Goal: Obtain resource: Download file/media

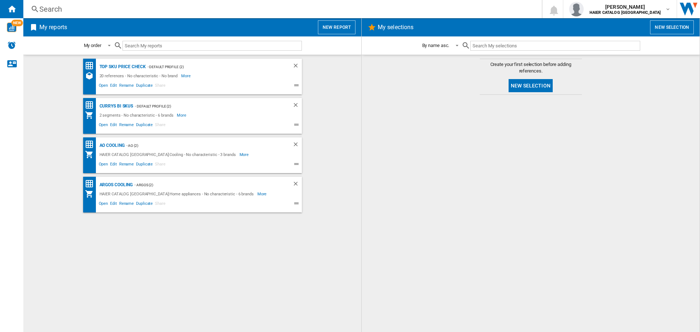
click at [343, 26] on button "New report" at bounding box center [337, 27] width 38 height 14
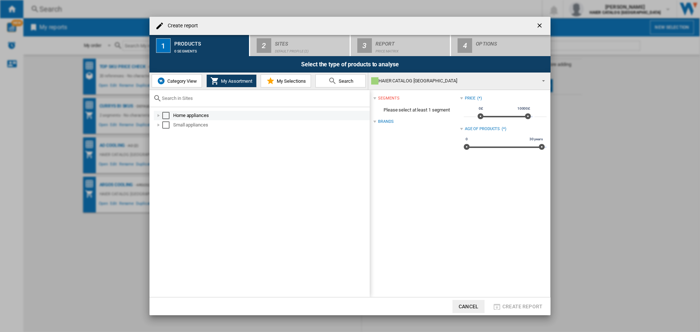
click at [156, 117] on div at bounding box center [158, 115] width 7 height 7
click at [162, 117] on div "Select" at bounding box center [165, 115] width 7 height 7
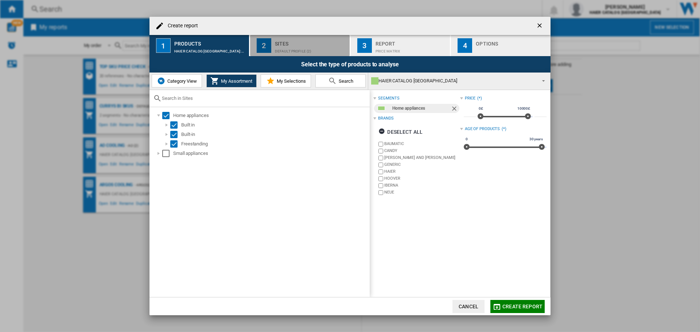
click at [274, 50] on button "2 Sites Default profile (2)" at bounding box center [300, 45] width 100 height 21
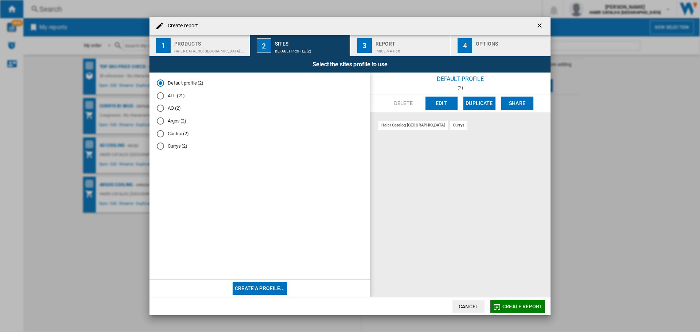
click at [218, 40] on div "Products" at bounding box center [210, 42] width 72 height 8
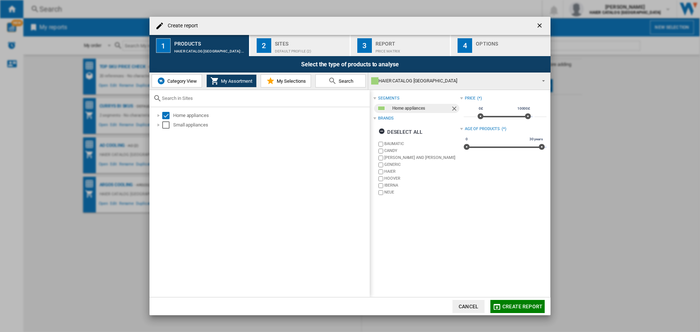
click at [312, 37] on button "2 Sites Default profile (2)" at bounding box center [300, 45] width 100 height 21
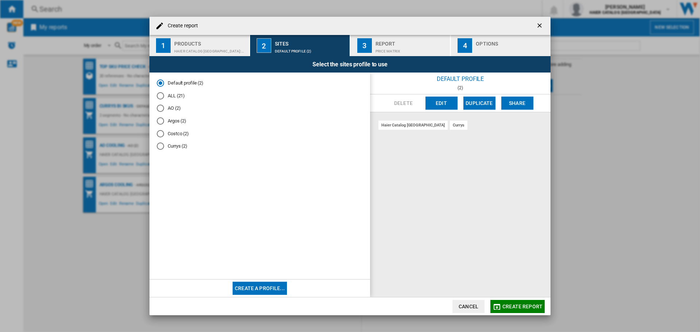
click at [163, 106] on div "AO (2)" at bounding box center [160, 108] width 7 height 7
click at [383, 49] on div "Price Matrix" at bounding box center [411, 50] width 72 height 8
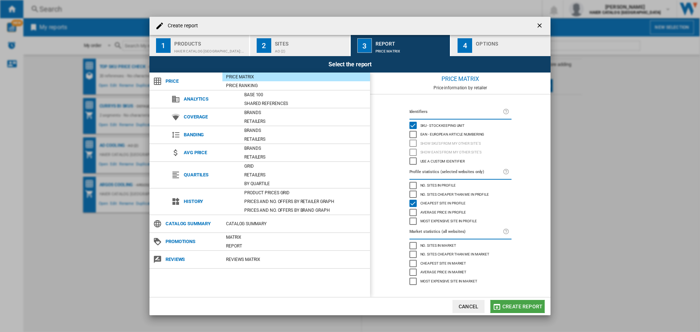
click at [523, 306] on span "Create report" at bounding box center [522, 307] width 40 height 6
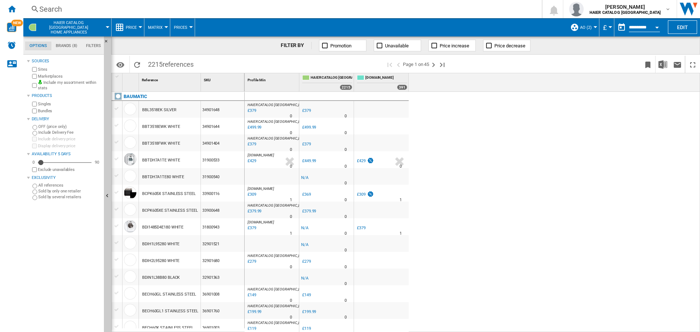
click at [125, 26] on div "Price" at bounding box center [127, 27] width 25 height 18
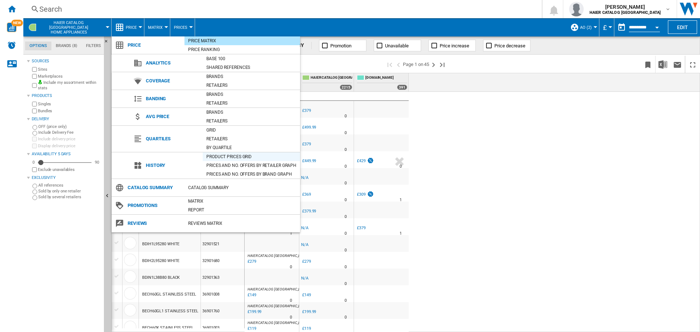
click at [227, 154] on div "Product prices grid" at bounding box center [251, 156] width 97 height 7
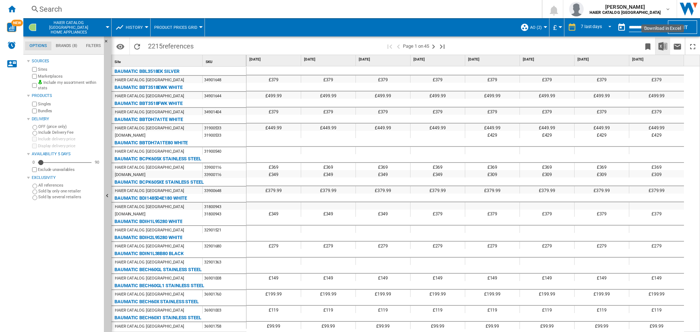
click at [664, 46] on img "Download in Excel" at bounding box center [662, 46] width 9 height 9
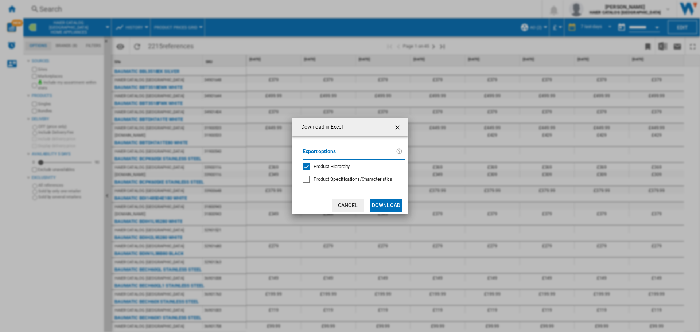
click at [360, 203] on button "Cancel" at bounding box center [348, 205] width 32 height 13
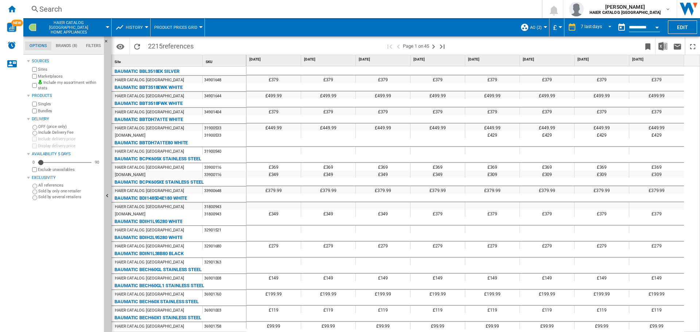
click at [529, 29] on ng-md-icon at bounding box center [524, 27] width 9 height 9
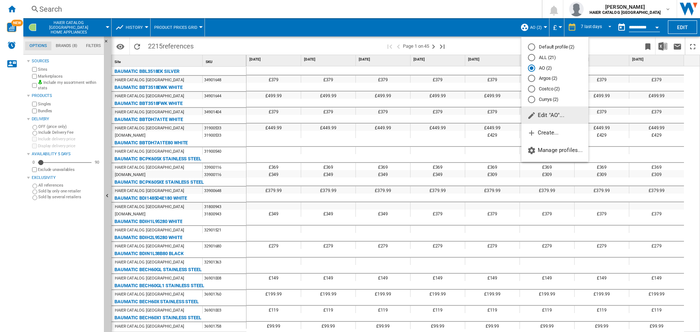
click at [334, 34] on md-backdrop at bounding box center [350, 166] width 700 height 332
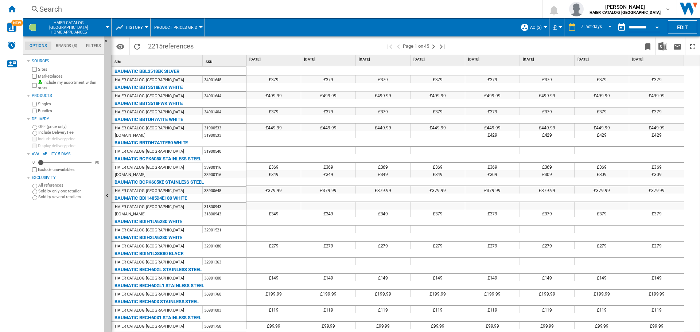
click at [254, 36] on div "Period 7 last days 1 day 7 last days 14 last days 21 last days 28 last days 31 …" at bounding box center [405, 45] width 589 height 18
click at [129, 24] on button "History" at bounding box center [136, 27] width 21 height 18
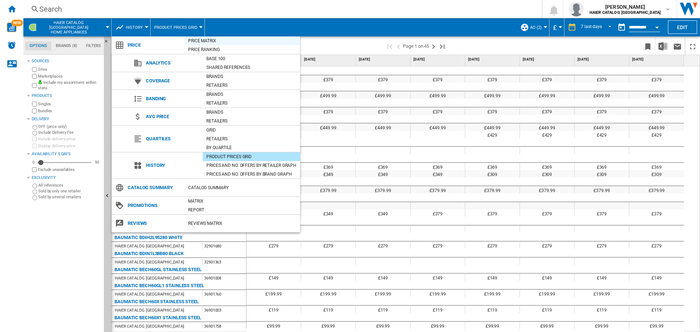
click at [197, 40] on div "Price Matrix" at bounding box center [242, 40] width 116 height 7
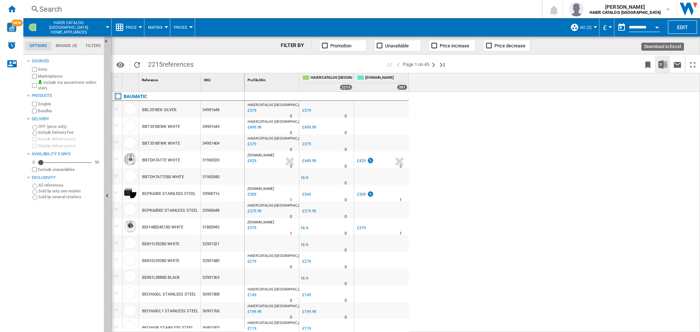
click at [661, 66] on img "Download in Excel" at bounding box center [662, 64] width 9 height 9
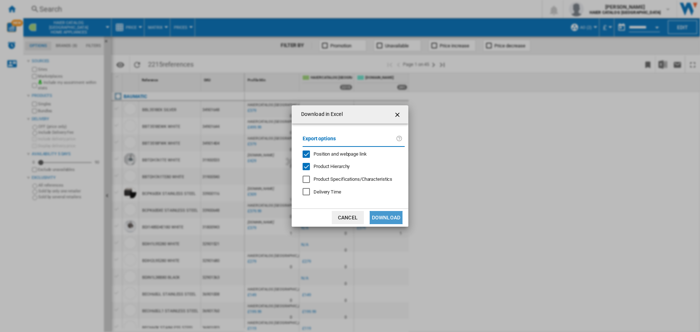
click at [390, 218] on button "Download" at bounding box center [386, 217] width 33 height 13
